Goal: Transaction & Acquisition: Purchase product/service

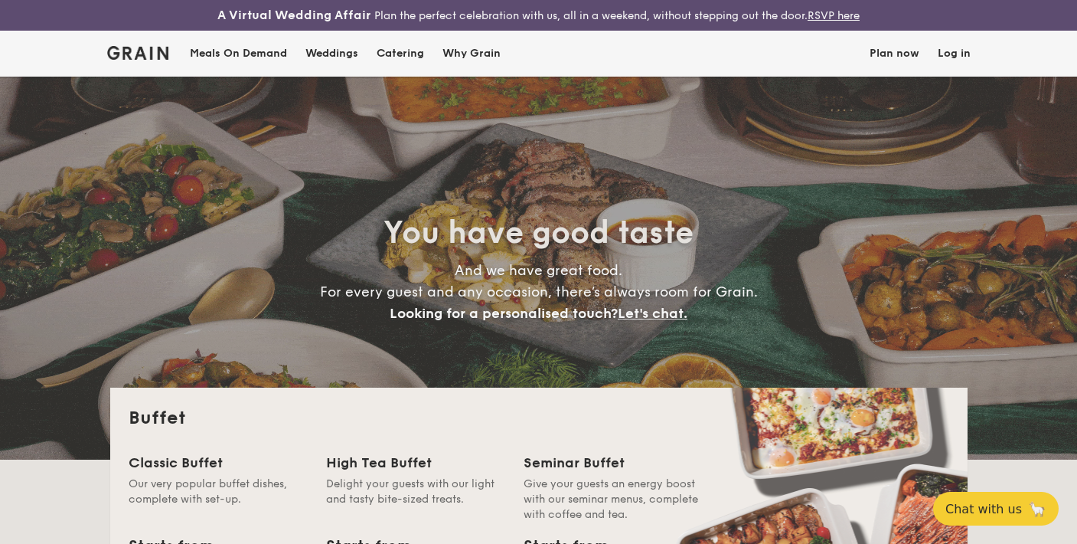
select select
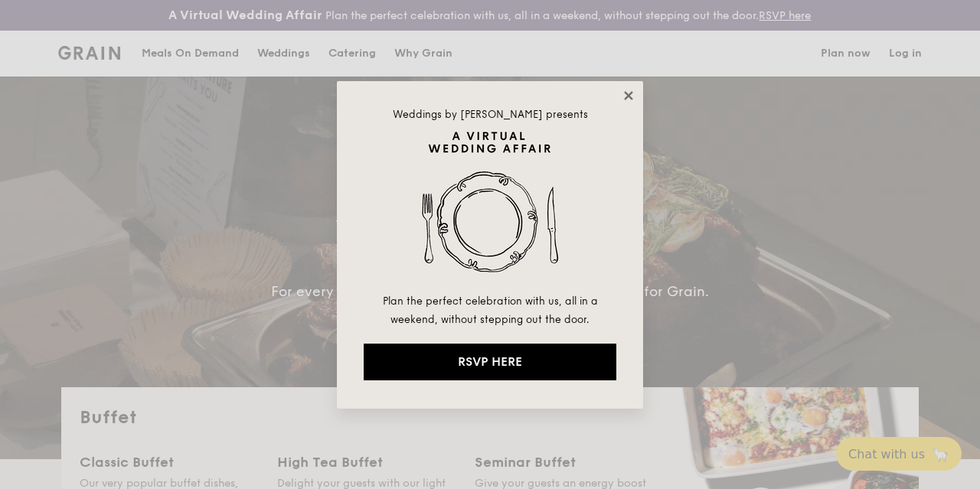
click at [626, 94] on icon at bounding box center [629, 96] width 14 height 14
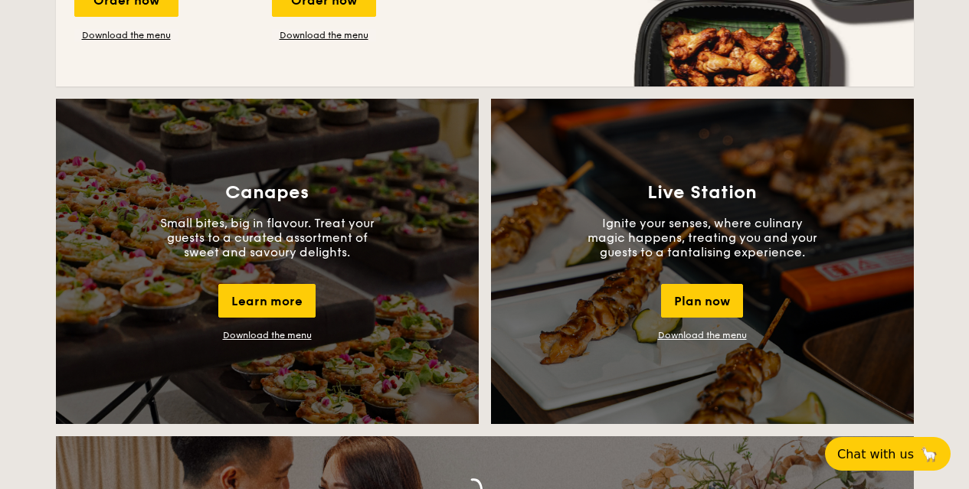
scroll to position [613, 0]
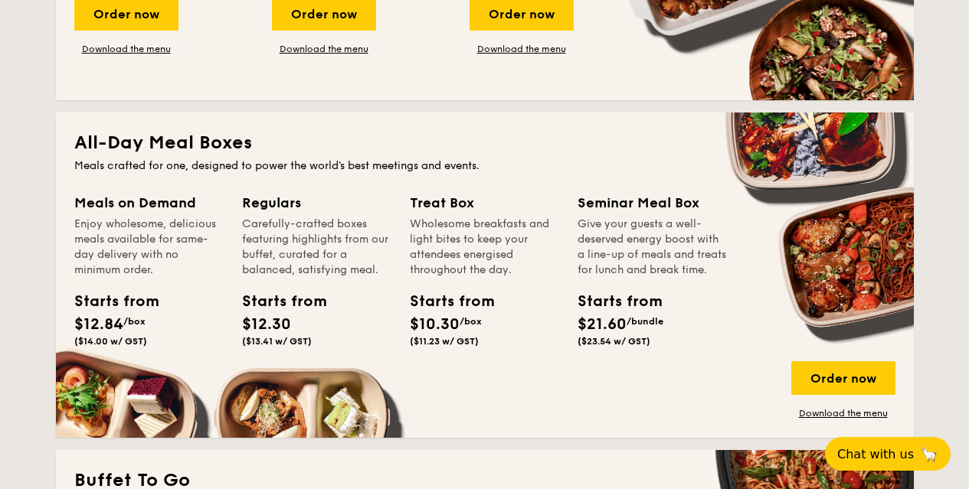
drag, startPoint x: 640, startPoint y: 366, endPoint x: 596, endPoint y: 319, distance: 65.0
click at [596, 318] on div "Starts from $21.60 /bundle ($23.54 w/ GST)" at bounding box center [611, 318] width 69 height 57
click at [593, 313] on div "Starts from" at bounding box center [611, 301] width 69 height 23
click at [845, 385] on div "Order now" at bounding box center [843, 378] width 104 height 34
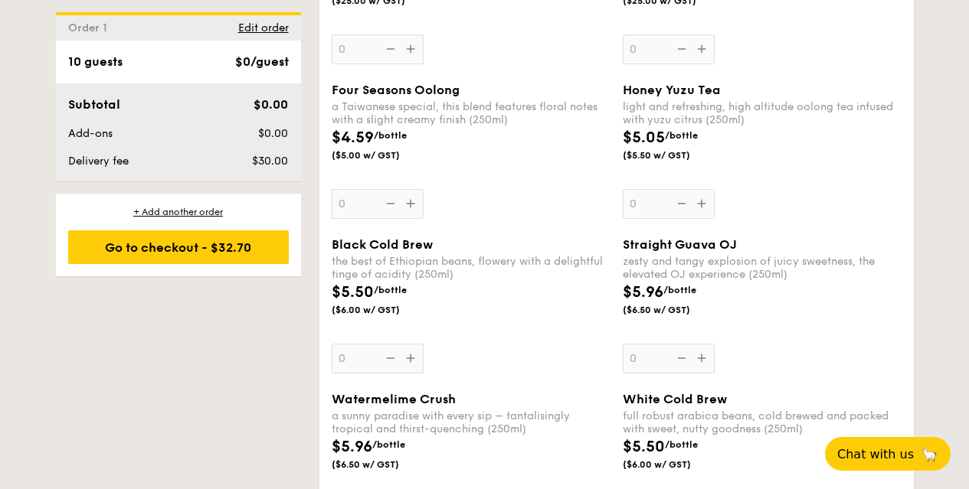
scroll to position [2613, 0]
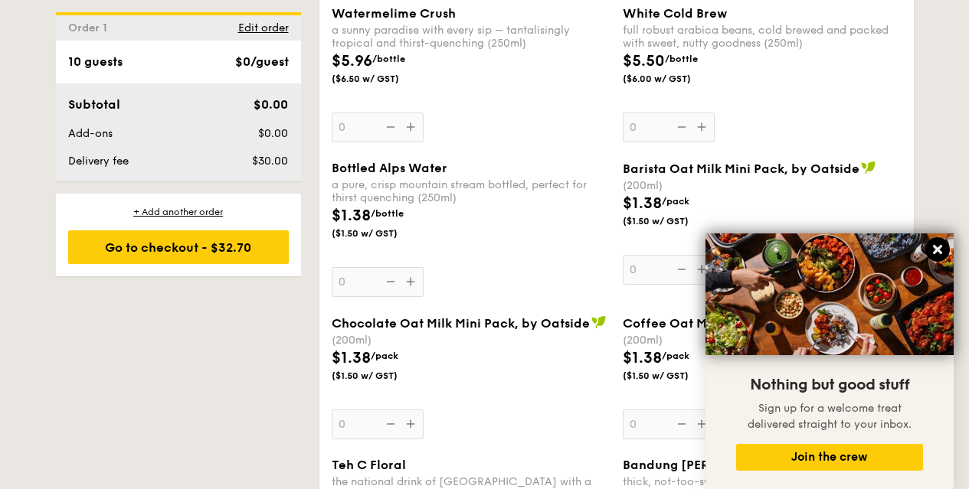
click at [934, 247] on icon at bounding box center [937, 249] width 9 height 9
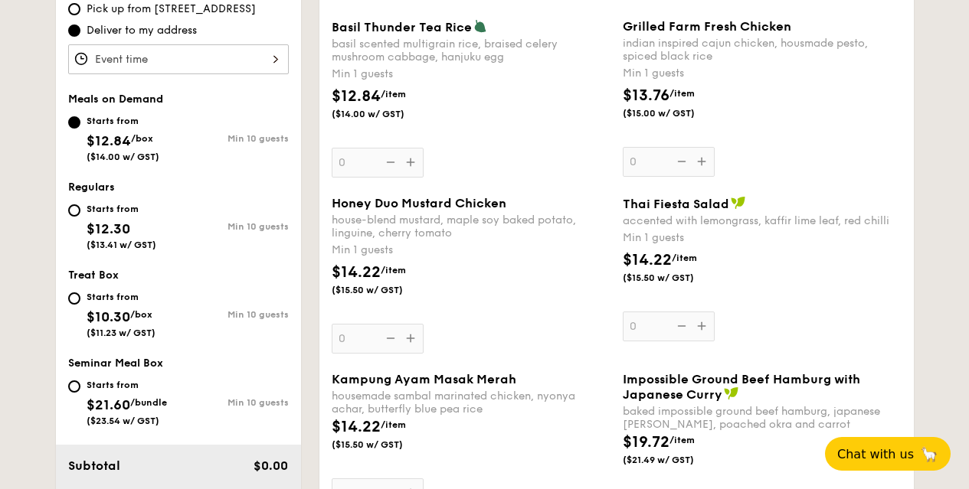
scroll to position [461, 0]
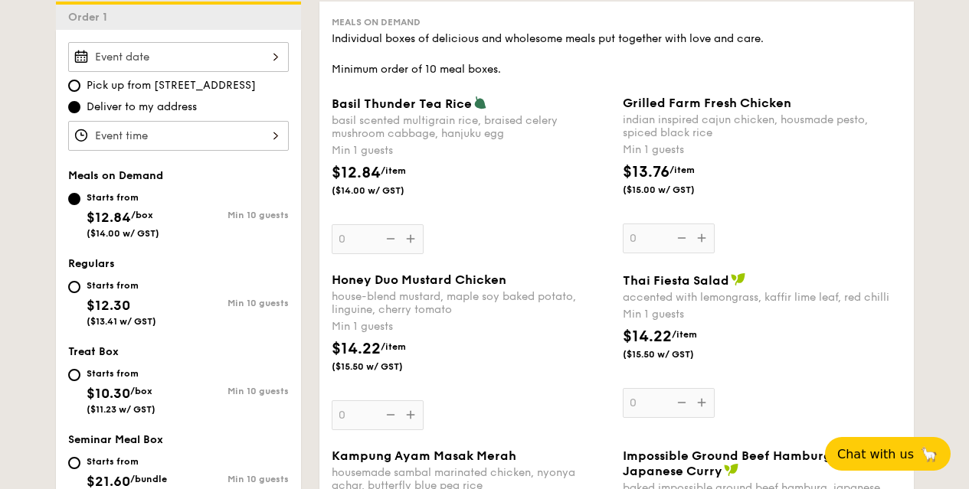
click at [259, 69] on input "Basil Thunder Tea Rice basil scented multigrain rice, braised celery mushroom c…" at bounding box center [178, 57] width 221 height 30
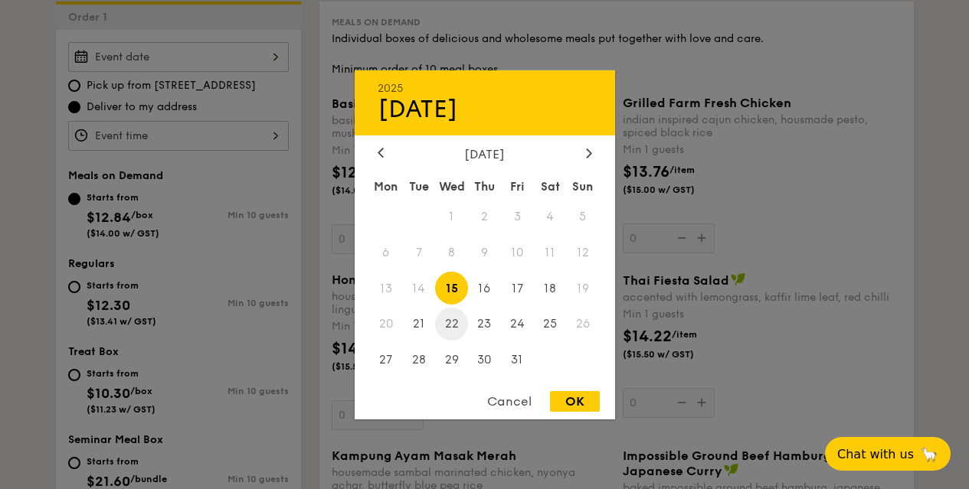
click at [452, 329] on span "22" at bounding box center [451, 324] width 33 height 33
click at [576, 399] on div "OK" at bounding box center [575, 401] width 50 height 21
type input "Oct 22, 2025"
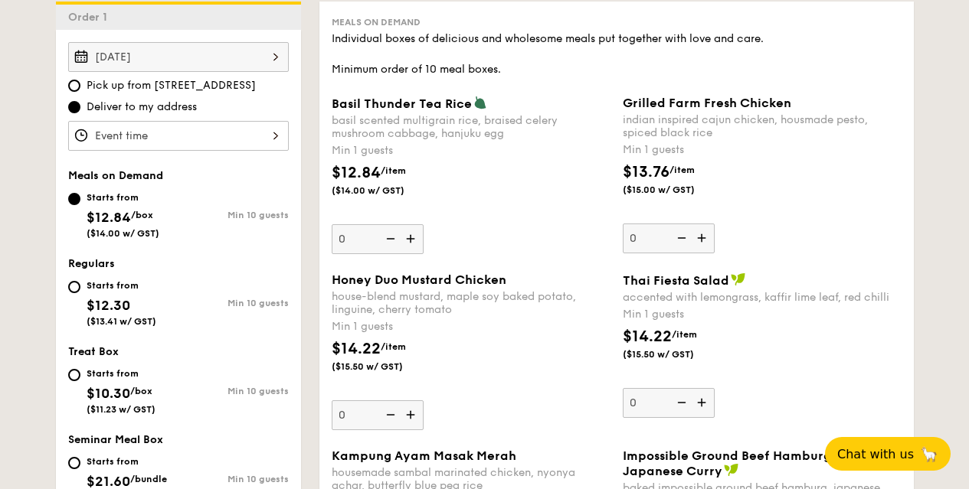
click at [197, 150] on input "Basil Thunder Tea Rice basil scented multigrain rice, braised celery mushroom c…" at bounding box center [178, 136] width 221 height 30
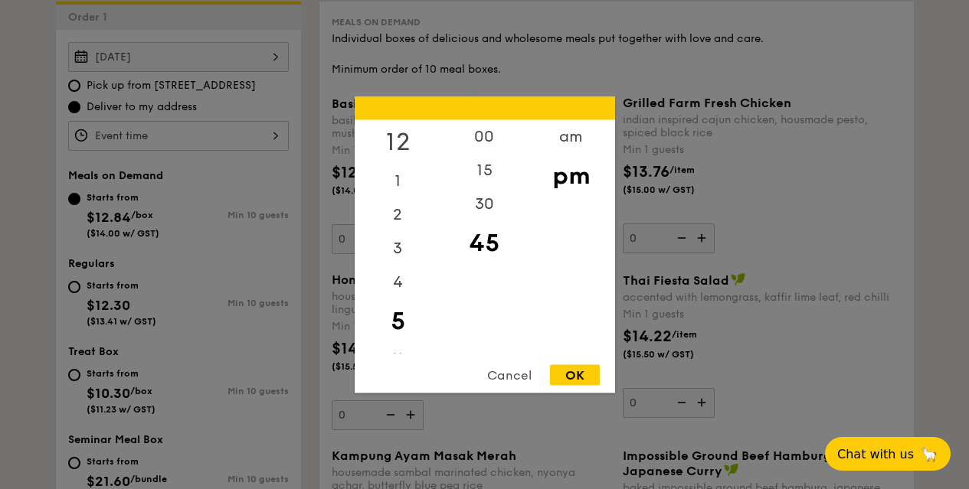
click at [395, 132] on div "12" at bounding box center [398, 141] width 87 height 44
click at [573, 180] on div "pm" at bounding box center [571, 175] width 87 height 44
drag, startPoint x: 507, startPoint y: 142, endPoint x: 495, endPoint y: 138, distance: 13.1
click at [495, 138] on div "00" at bounding box center [484, 141] width 87 height 44
click at [568, 373] on div "OK" at bounding box center [575, 375] width 50 height 21
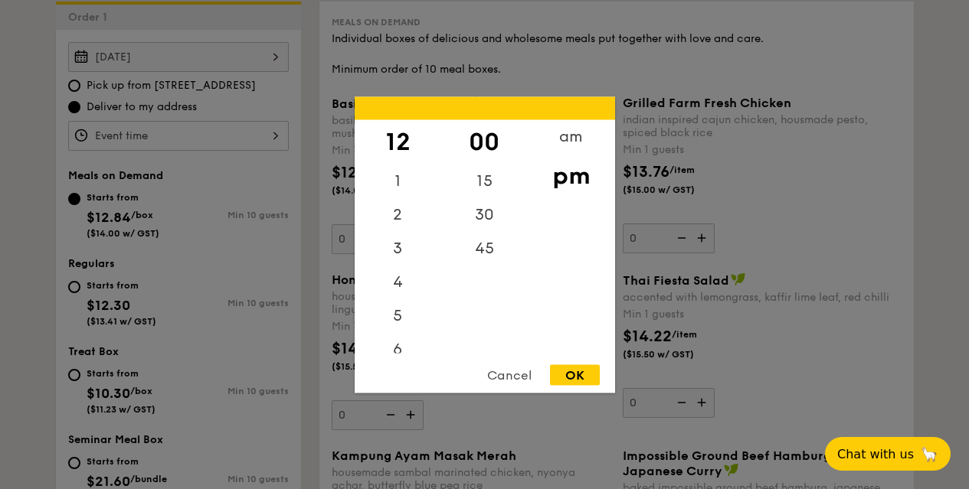
type input "12:00PM"
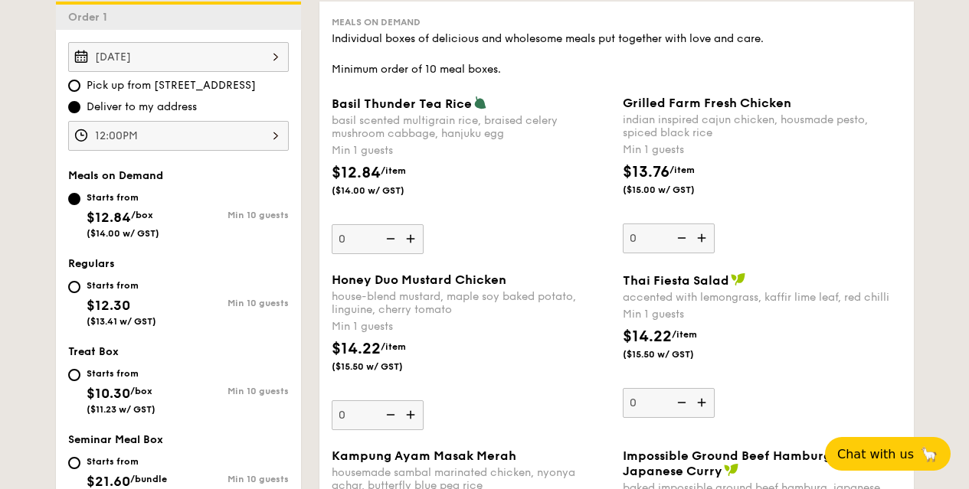
click at [391, 253] on img at bounding box center [389, 238] width 23 height 29
click at [391, 254] on input "0" at bounding box center [378, 239] width 92 height 30
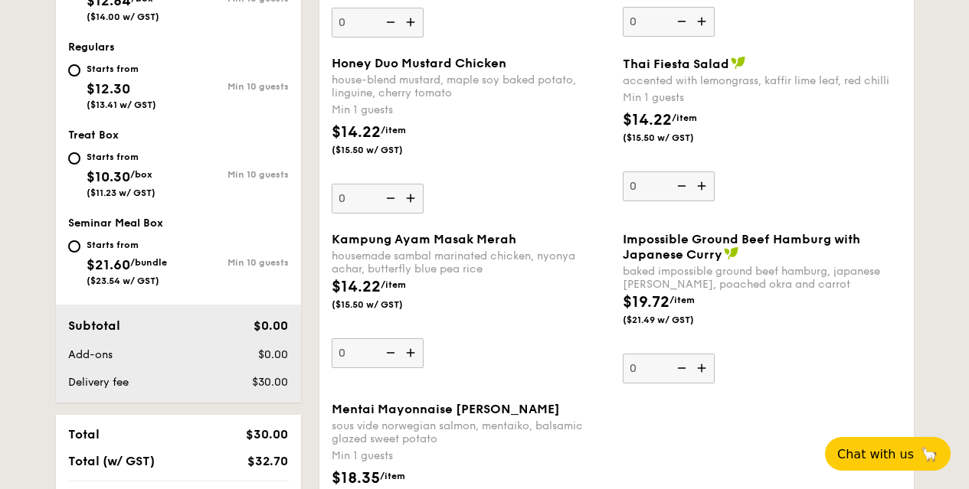
scroll to position [691, 0]
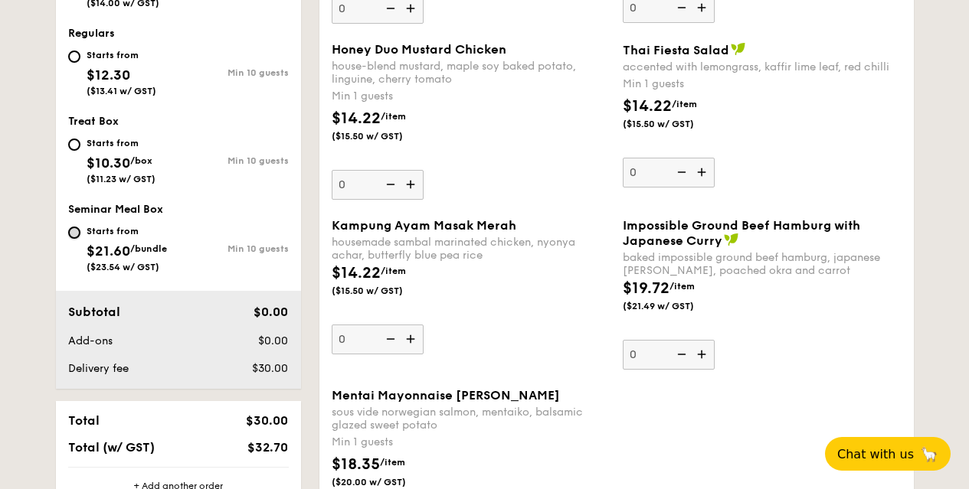
click at [77, 239] on input "Starts from $21.60 /bundle ($23.54 w/ GST) Min 10 guests" at bounding box center [74, 233] width 12 height 12
radio input "true"
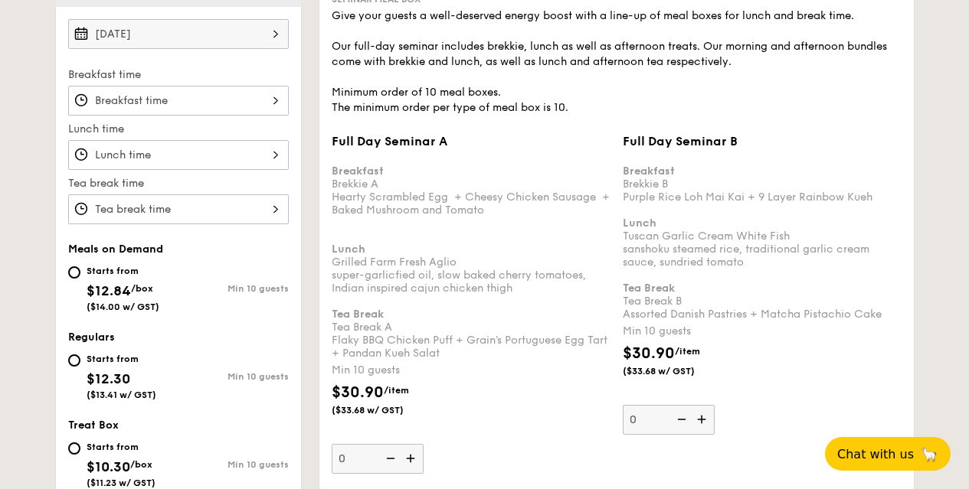
scroll to position [479, 0]
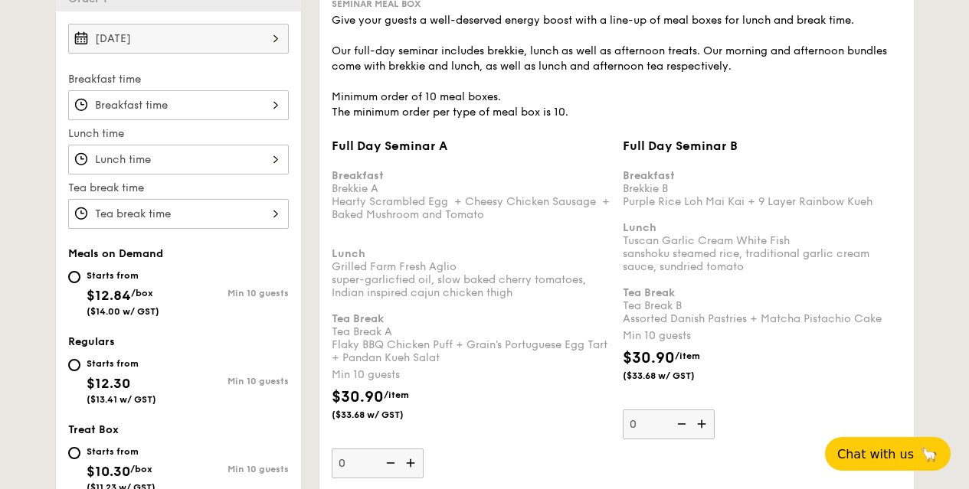
click at [81, 293] on div "Starts from $12.84 /box ($14.00 w/ GST)" at bounding box center [123, 291] width 110 height 51
click at [80, 283] on input "Starts from $12.84 /box ($14.00 w/ GST) Min 10 guests" at bounding box center [74, 277] width 12 height 12
radio input "true"
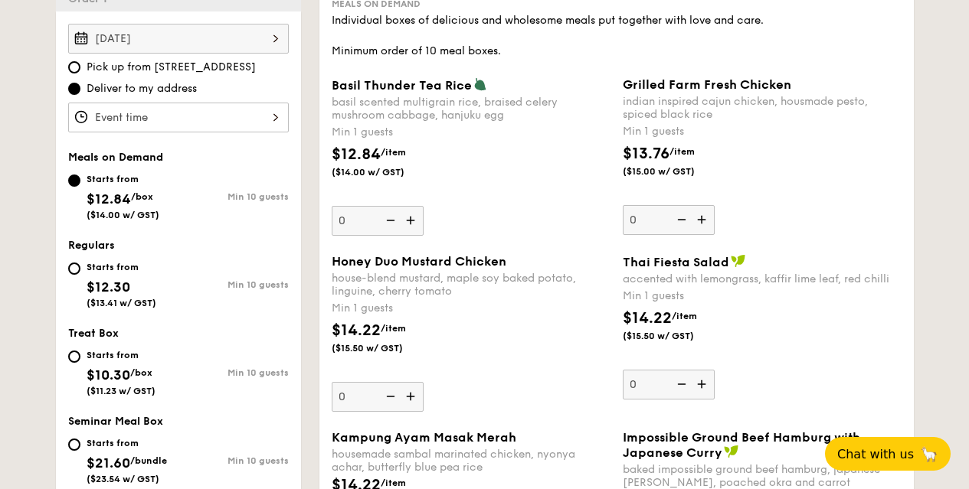
click at [81, 283] on div "Starts from $12.30 ($13.41 w/ GST)" at bounding box center [123, 283] width 110 height 51
click at [80, 275] on input "Starts from $12.30 ($13.41 w/ GST) Min 10 guests" at bounding box center [74, 269] width 12 height 12
radio input "true"
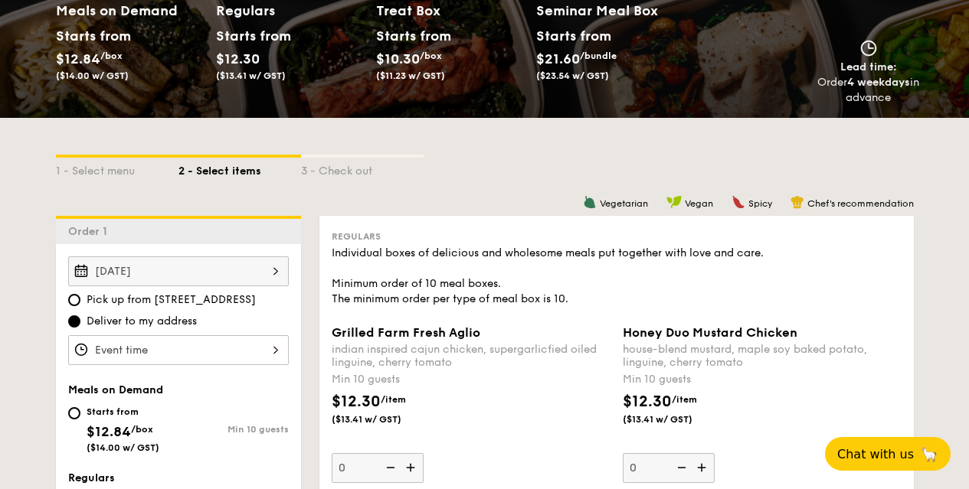
scroll to position [516, 0]
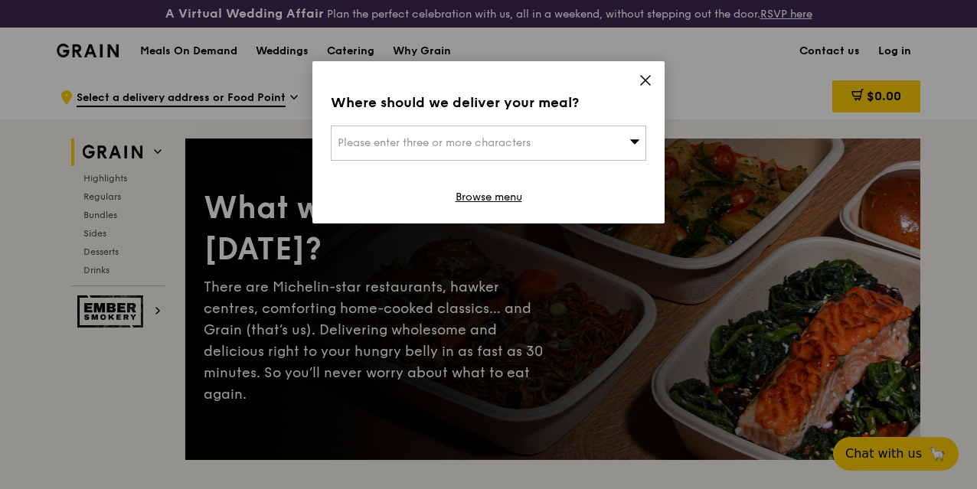
click at [583, 142] on div "Please enter three or more characters" at bounding box center [488, 143] width 315 height 35
click at [641, 83] on icon at bounding box center [645, 80] width 9 height 9
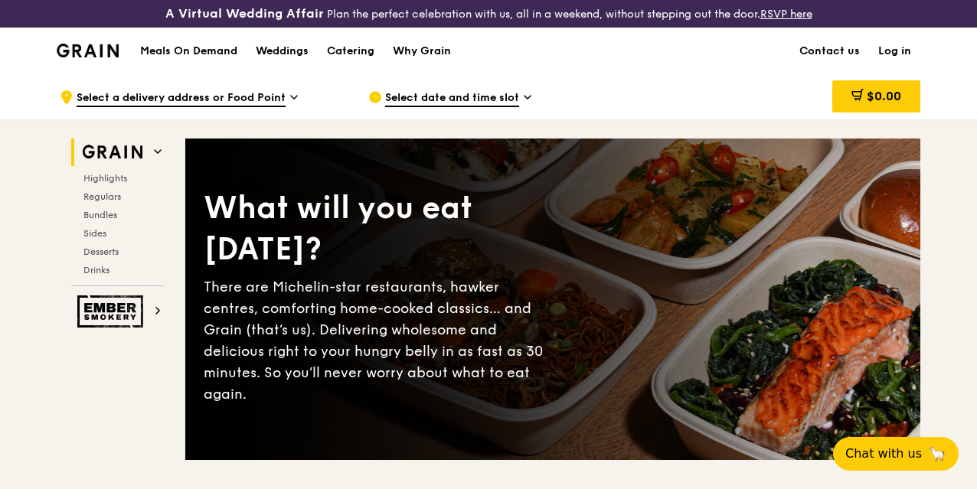
click at [192, 58] on h1 "Meals On Demand" at bounding box center [188, 51] width 97 height 15
click at [162, 59] on h1 "Meals On Demand" at bounding box center [188, 51] width 97 height 15
click at [206, 54] on div "Meals On Demand Weddings Catering Why Grain" at bounding box center [295, 51] width 329 height 47
click at [211, 59] on h1 "Meals On Demand" at bounding box center [188, 51] width 97 height 15
click at [107, 57] on img at bounding box center [88, 51] width 62 height 14
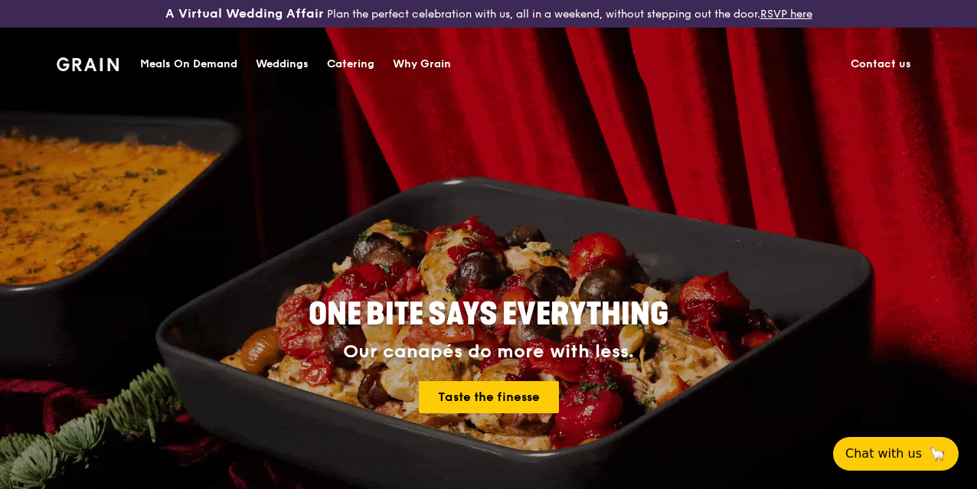
click at [192, 66] on div "Meals On Demand" at bounding box center [188, 64] width 97 height 46
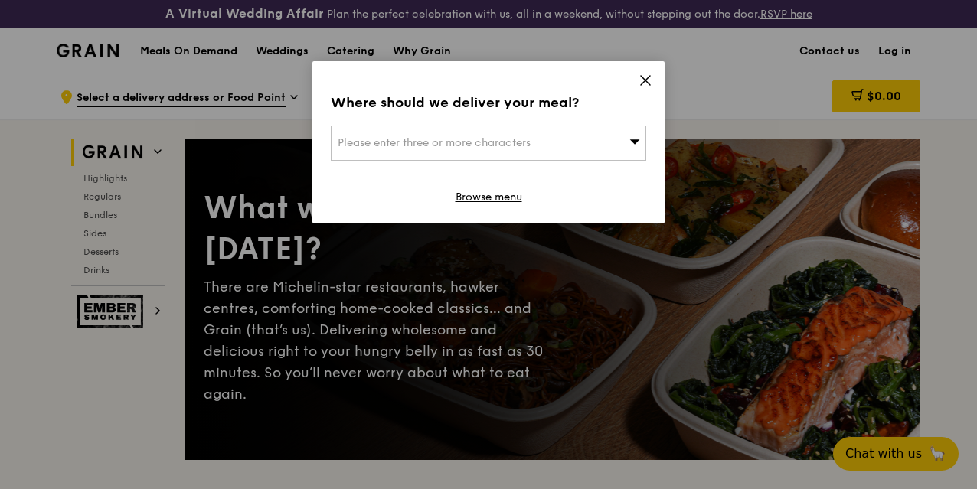
click at [485, 139] on span "Please enter three or more characters" at bounding box center [434, 142] width 193 height 13
type input "048624"
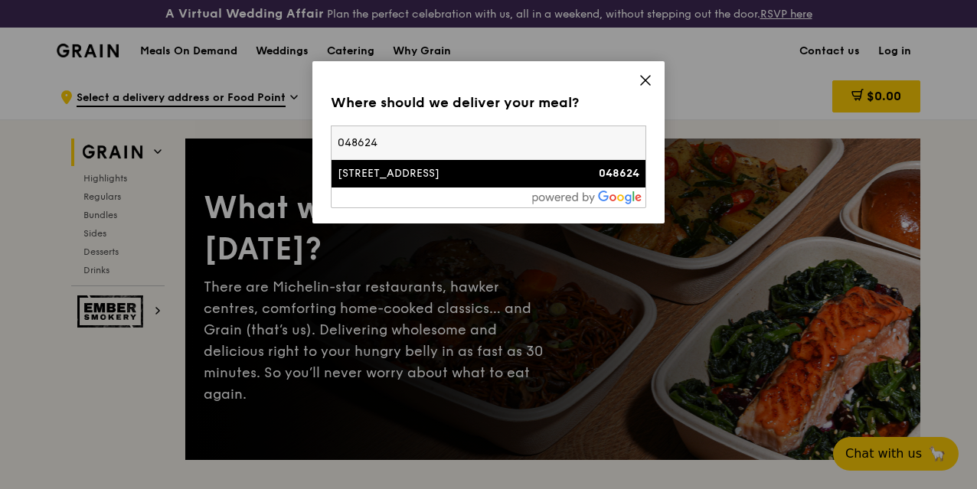
click at [338, 166] on div "80 Raffles Place" at bounding box center [451, 173] width 227 height 15
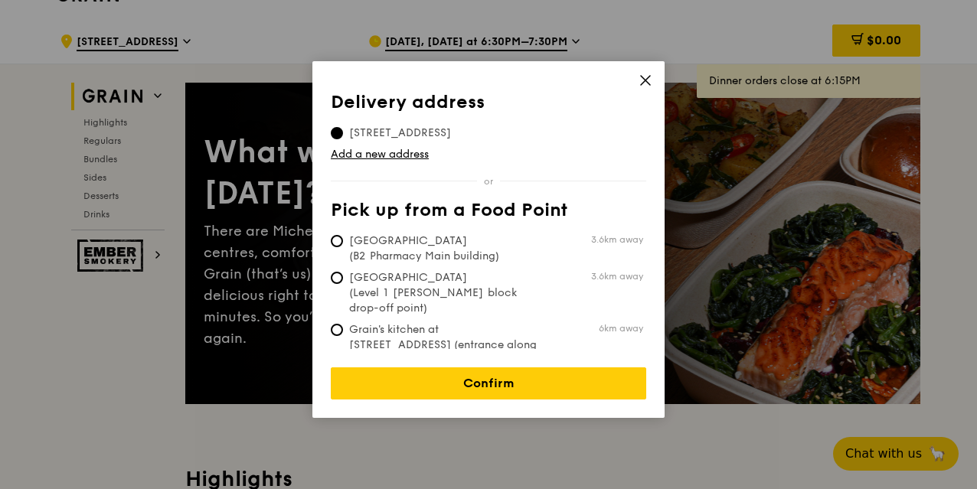
scroll to position [153, 0]
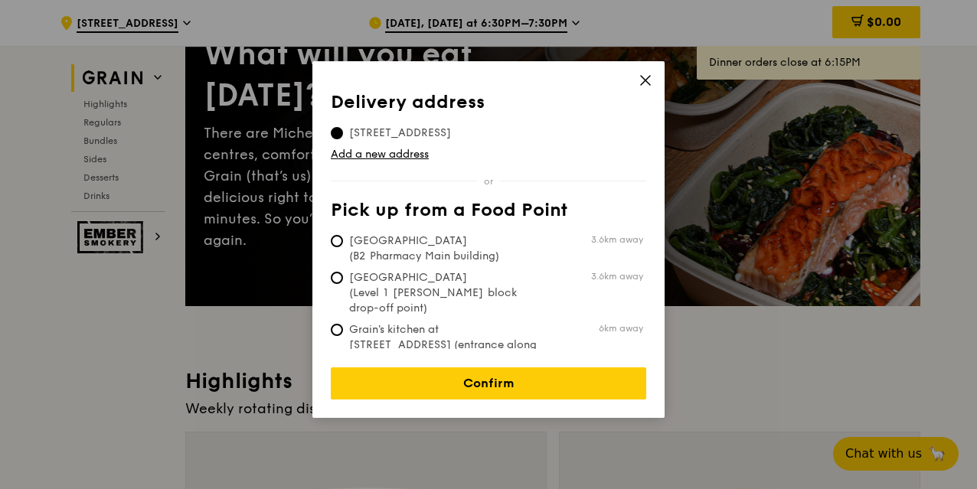
click at [417, 247] on span "Tan Tock Seng Hospital (B2 Pharmacy Main building)" at bounding box center [445, 249] width 228 height 31
click at [343, 247] on input "Tan Tock Seng Hospital (B2 Pharmacy Main building) 3.6km away" at bounding box center [337, 241] width 12 height 12
radio input "true"
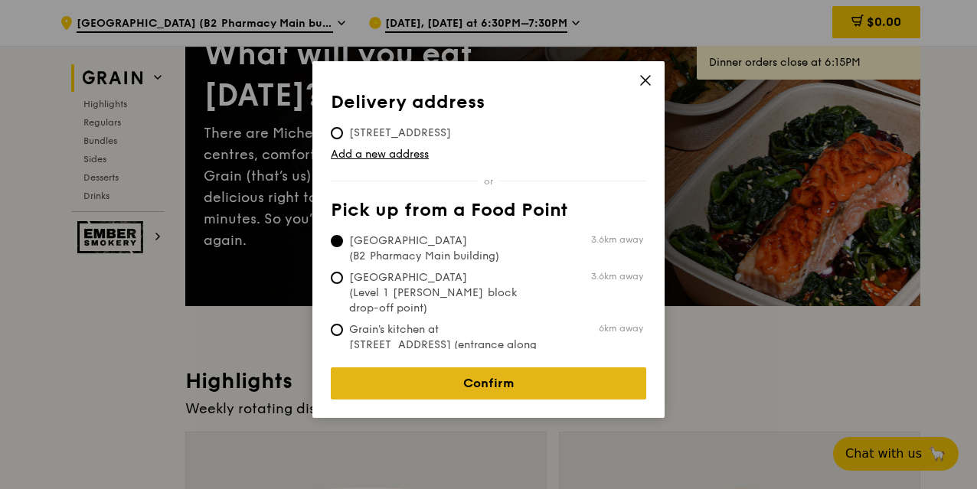
click at [453, 374] on link "Confirm" at bounding box center [488, 384] width 315 height 32
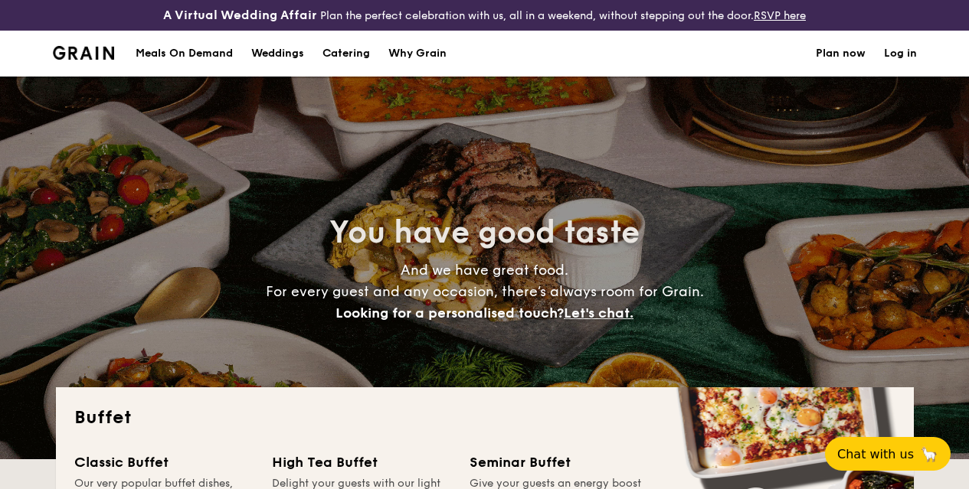
select select
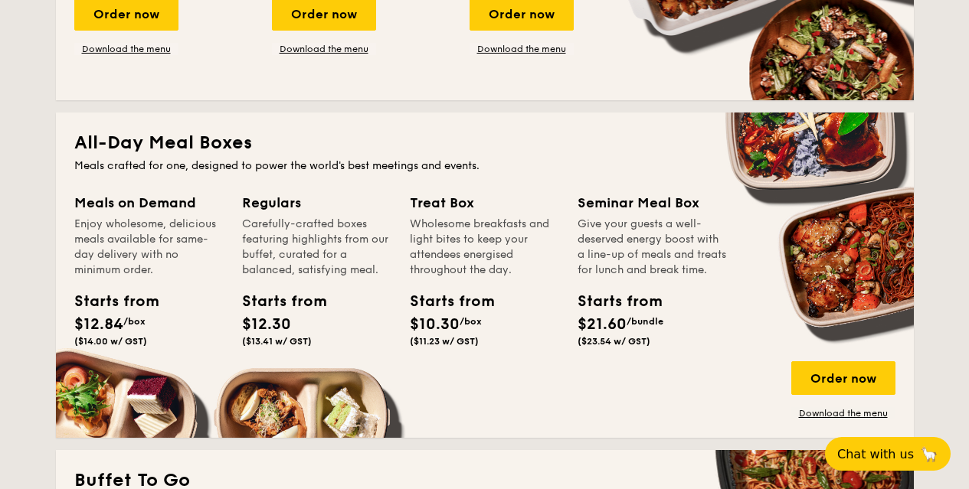
scroll to position [766, 0]
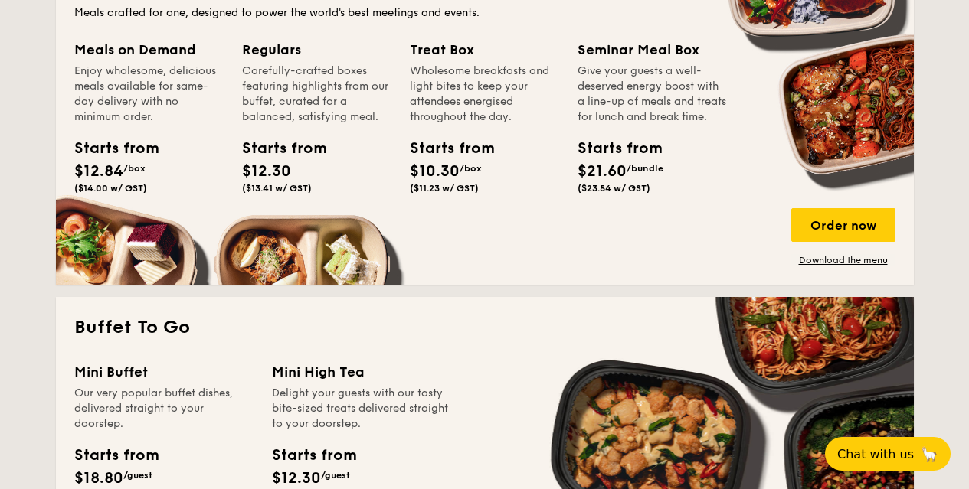
click at [121, 266] on div "Meals on Demand Enjoy wholesome, delicious meals available for same-day deliver…" at bounding box center [484, 152] width 821 height 227
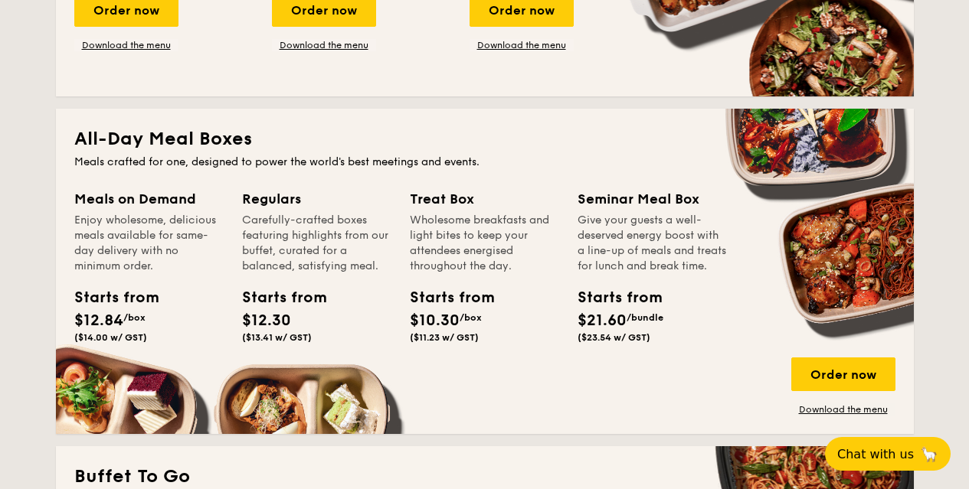
scroll to position [613, 0]
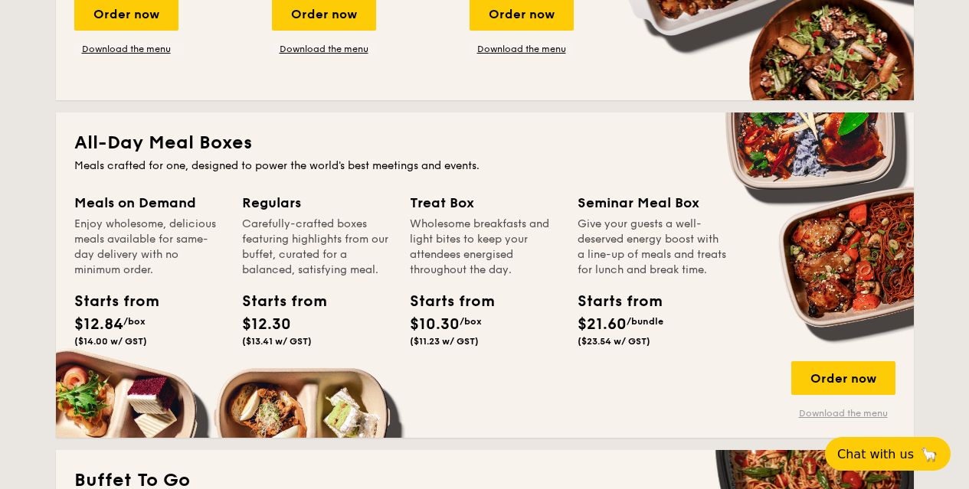
click at [818, 420] on link "Download the menu" at bounding box center [843, 413] width 104 height 12
drag, startPoint x: 414, startPoint y: 240, endPoint x: 509, endPoint y: 272, distance: 100.0
click at [510, 274] on div "Wholesome breakfasts and light bites to keep your attendees energised throughou…" at bounding box center [484, 247] width 149 height 61
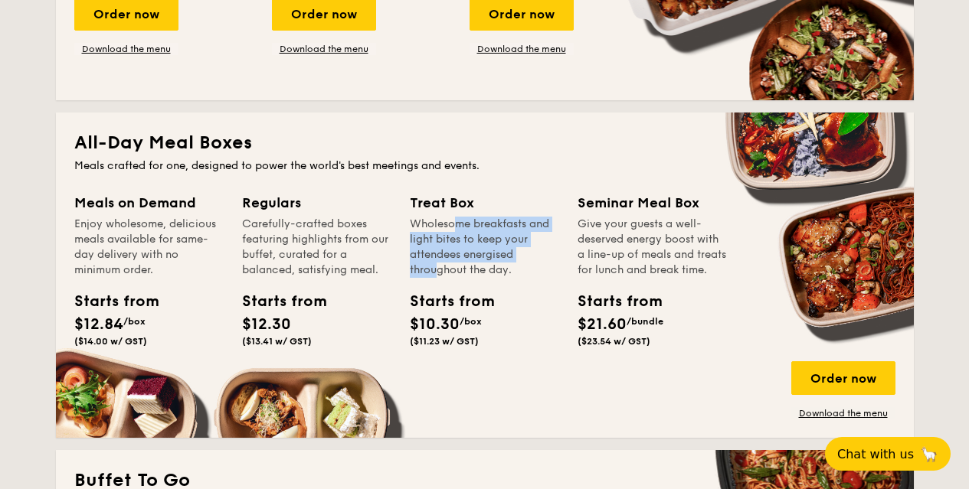
click at [514, 293] on div "Treat Box Wholesome breakfasts and light bites to keep your attendees energised…" at bounding box center [484, 272] width 149 height 161
drag, startPoint x: 239, startPoint y: 247, endPoint x: 316, endPoint y: 260, distance: 78.6
click at [318, 266] on div "Meals on Demand Enjoy wholesome, delicious meals available for same-day deliver…" at bounding box center [484, 305] width 821 height 227
click at [323, 278] on div "Carefully-crafted boxes featuring highlights from our buffet, curated for a bal…" at bounding box center [316, 247] width 149 height 61
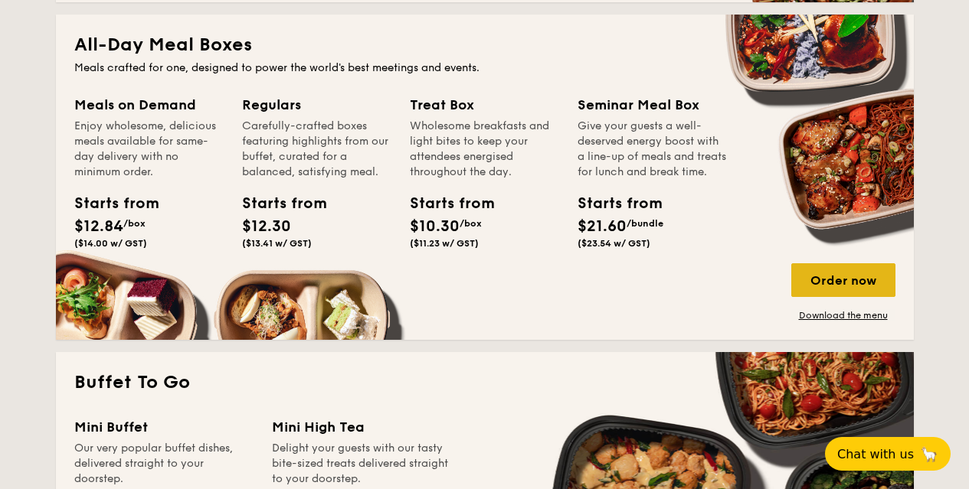
scroll to position [689, 0]
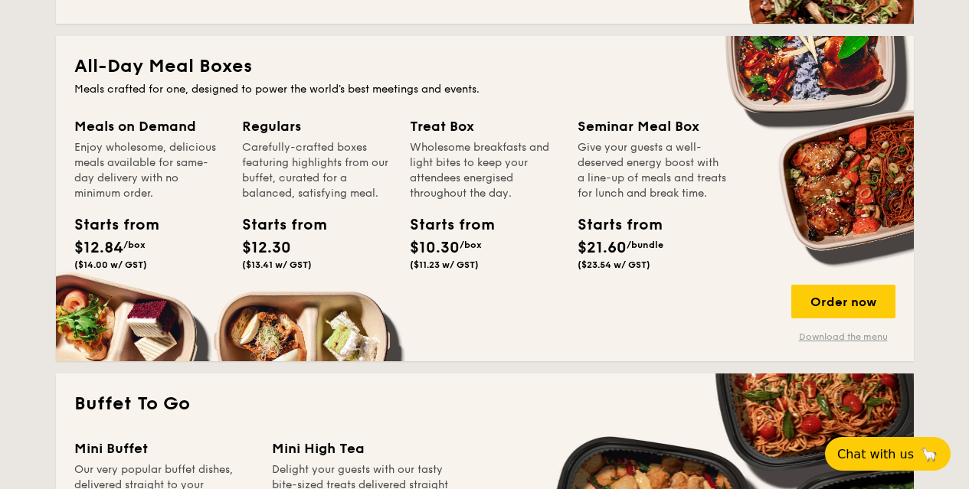
click at [858, 343] on link "Download the menu" at bounding box center [843, 337] width 104 height 12
